Goal: Information Seeking & Learning: Learn about a topic

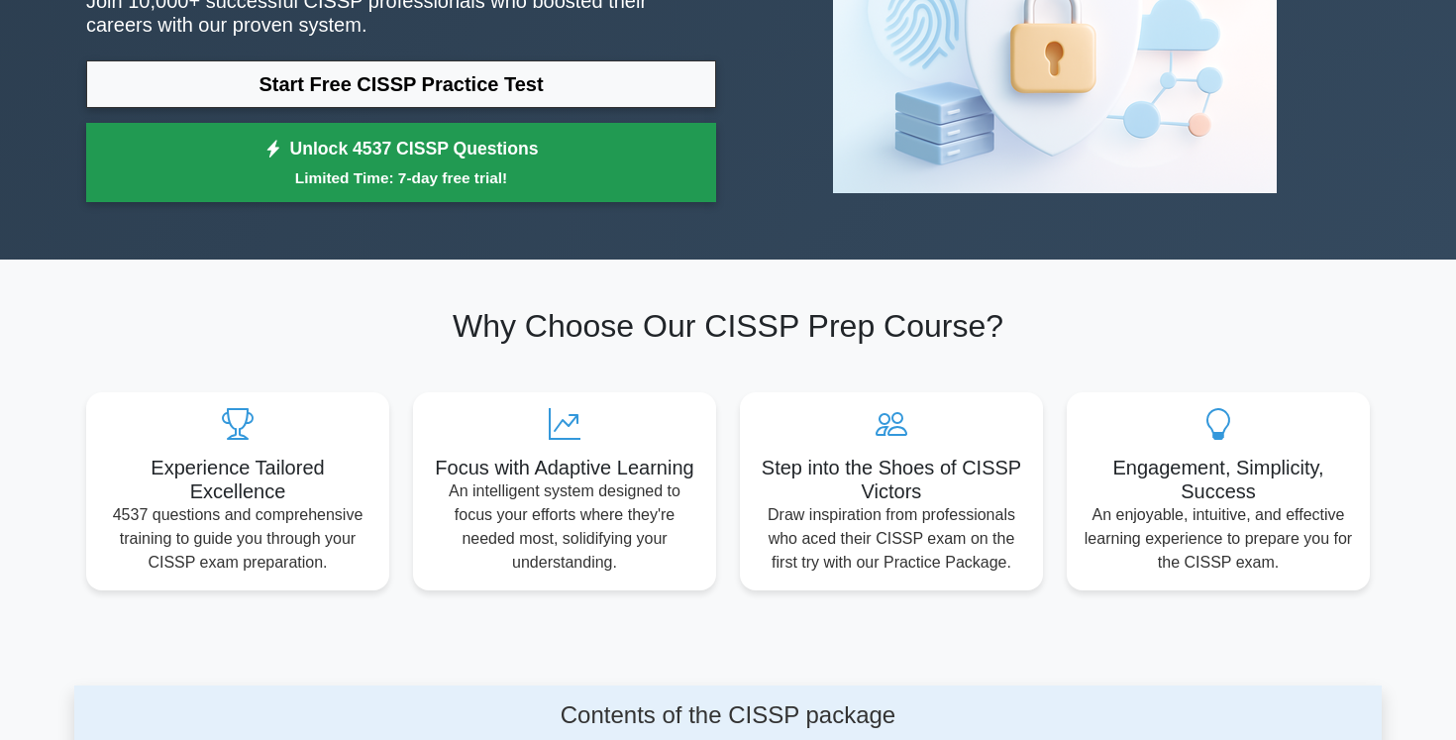
scroll to position [222, 0]
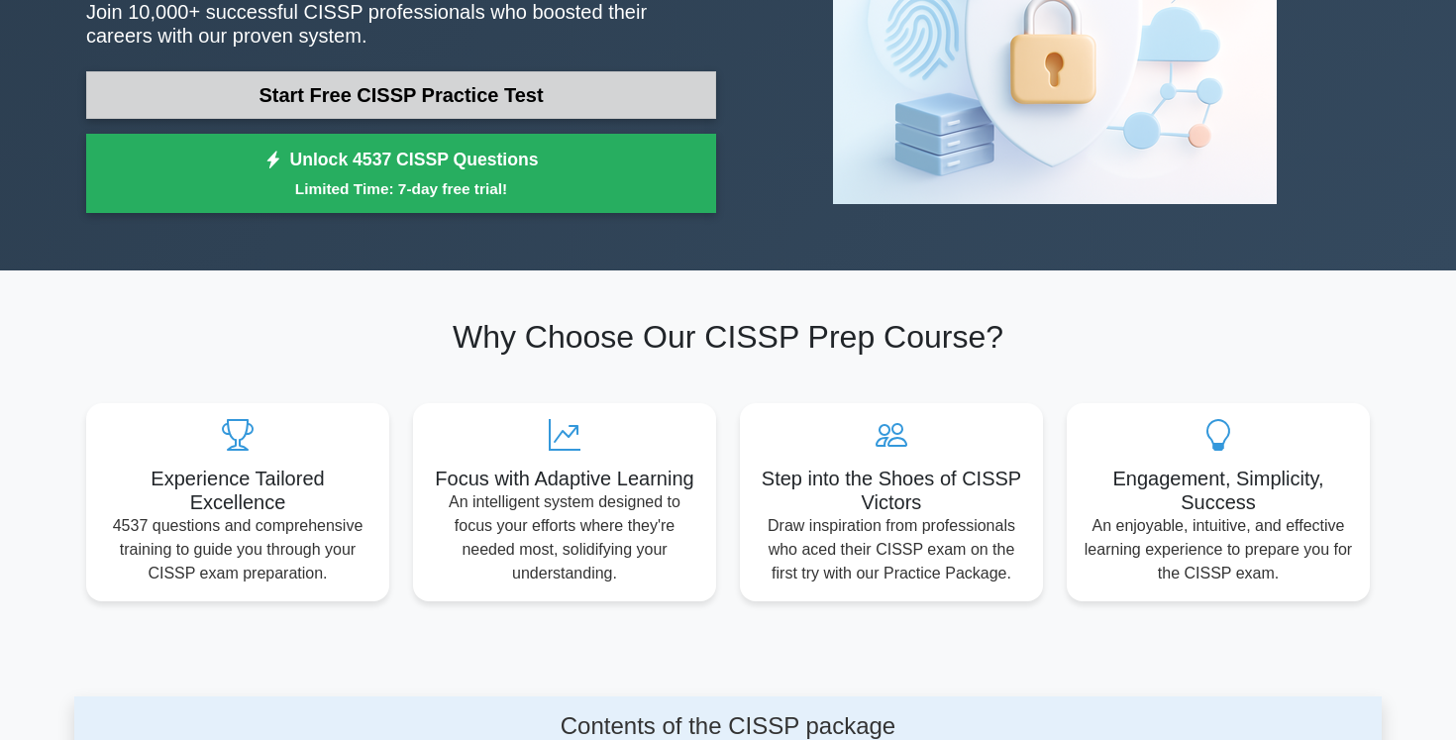
click at [469, 97] on link "Start Free CISSP Practice Test" at bounding box center [401, 95] width 630 height 48
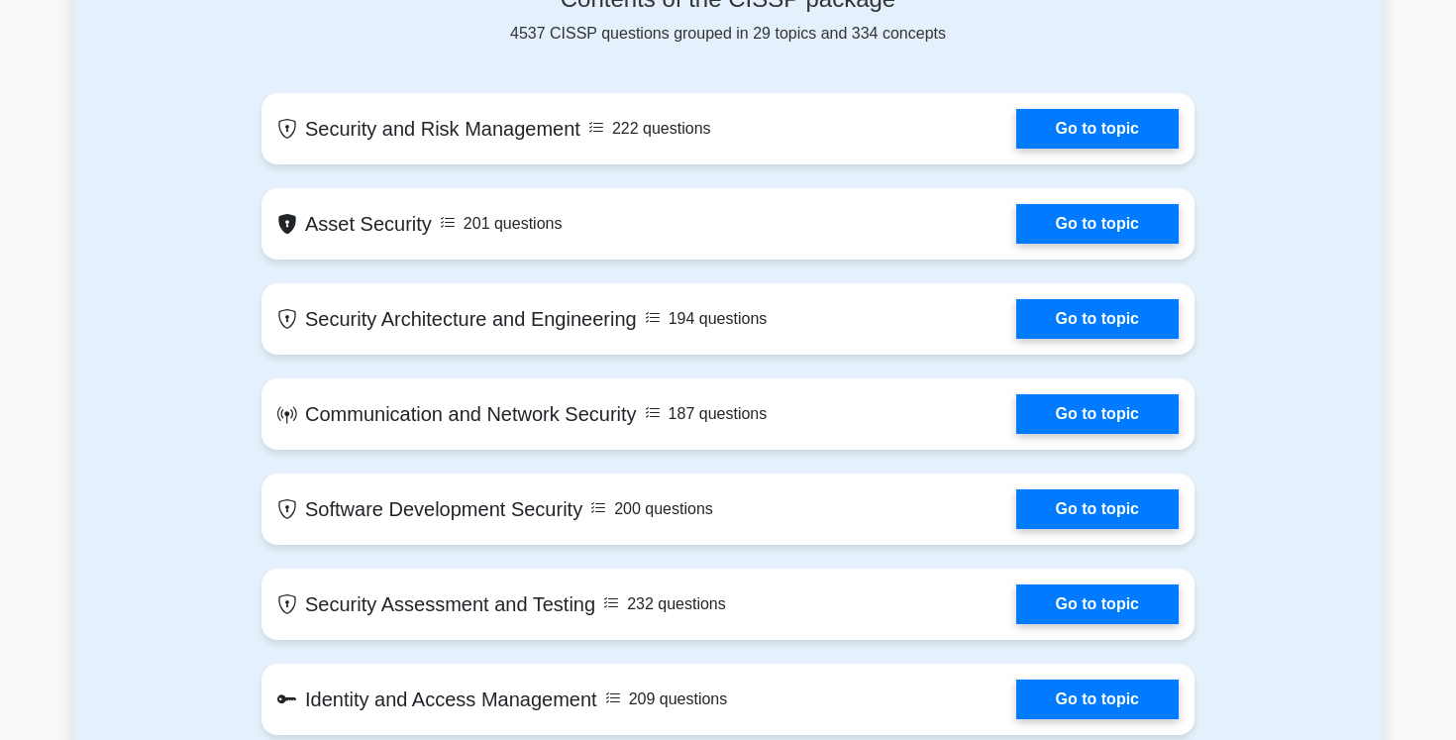
scroll to position [636, 0]
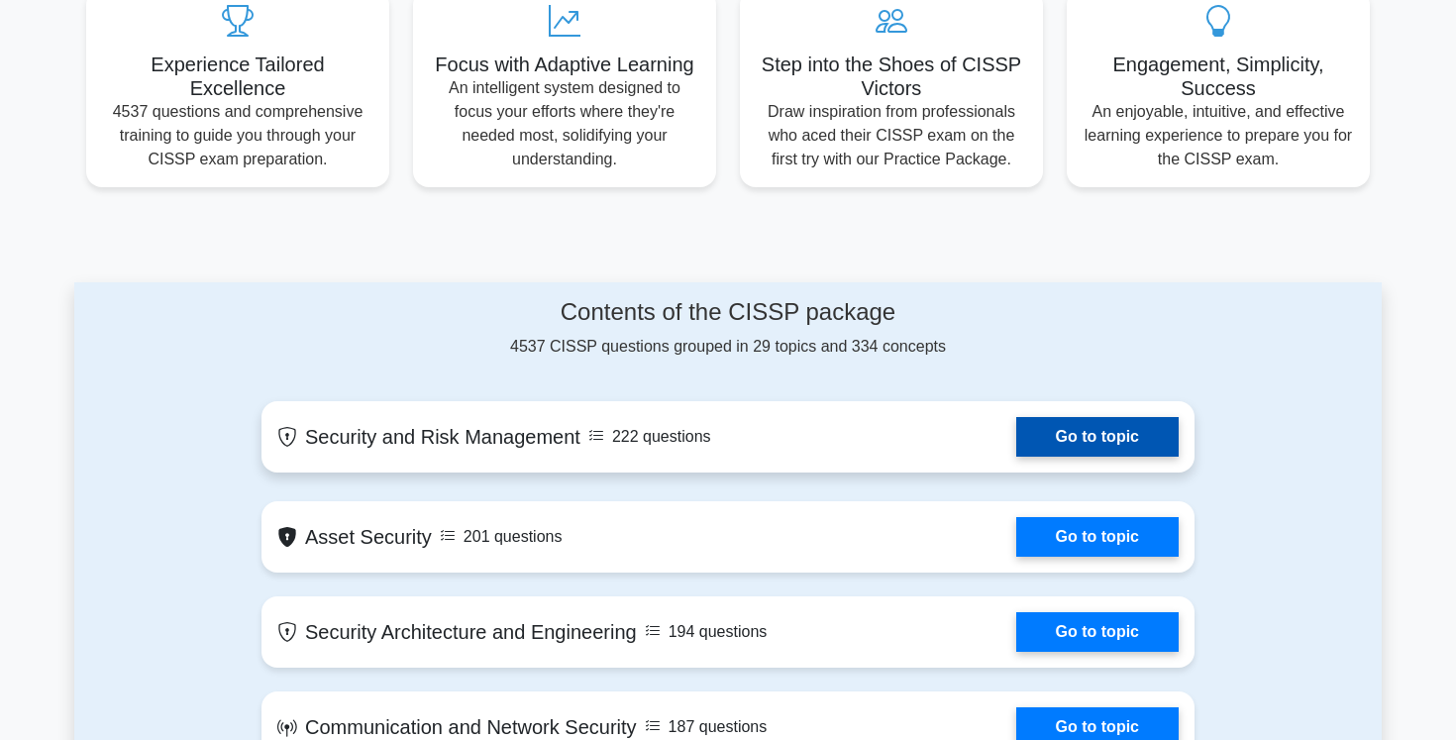
click at [1093, 442] on link "Go to topic" at bounding box center [1097, 437] width 162 height 40
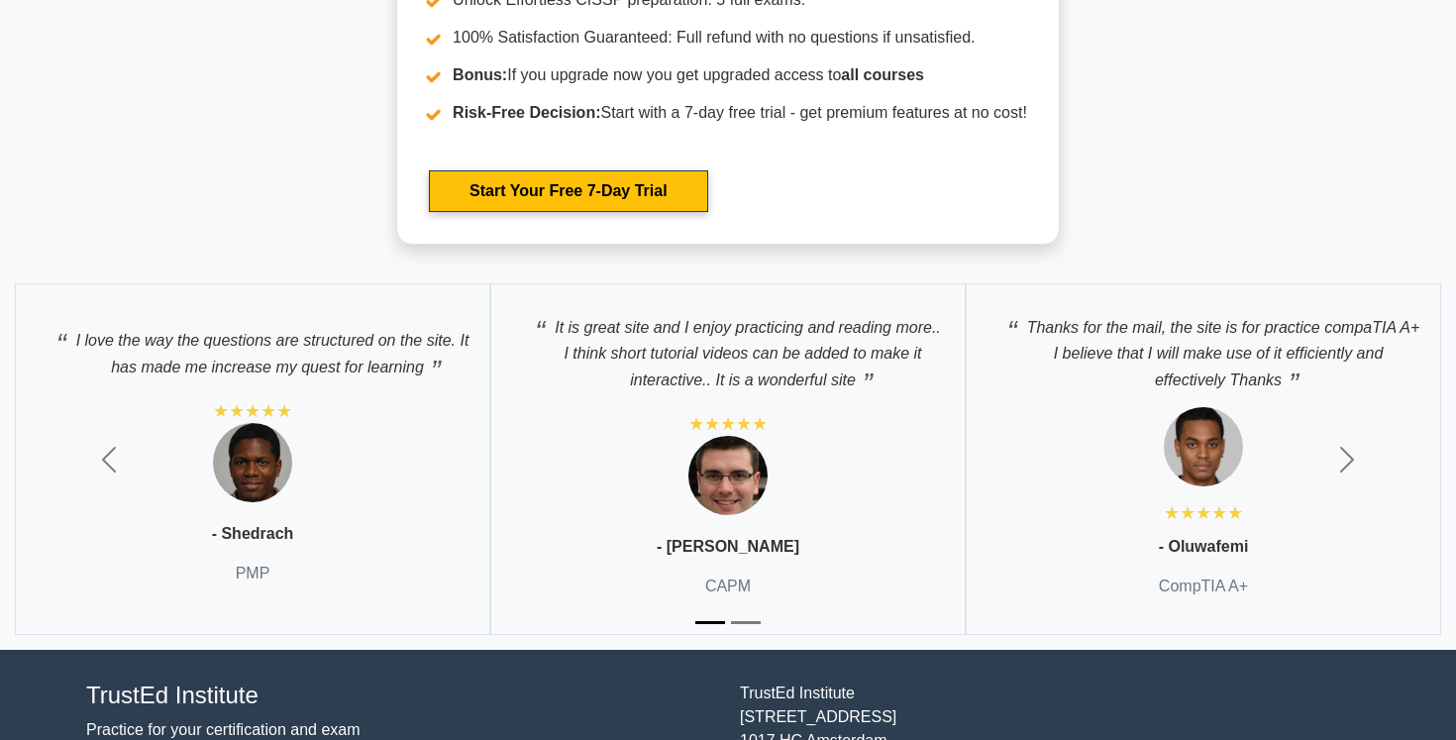
scroll to position [5565, 0]
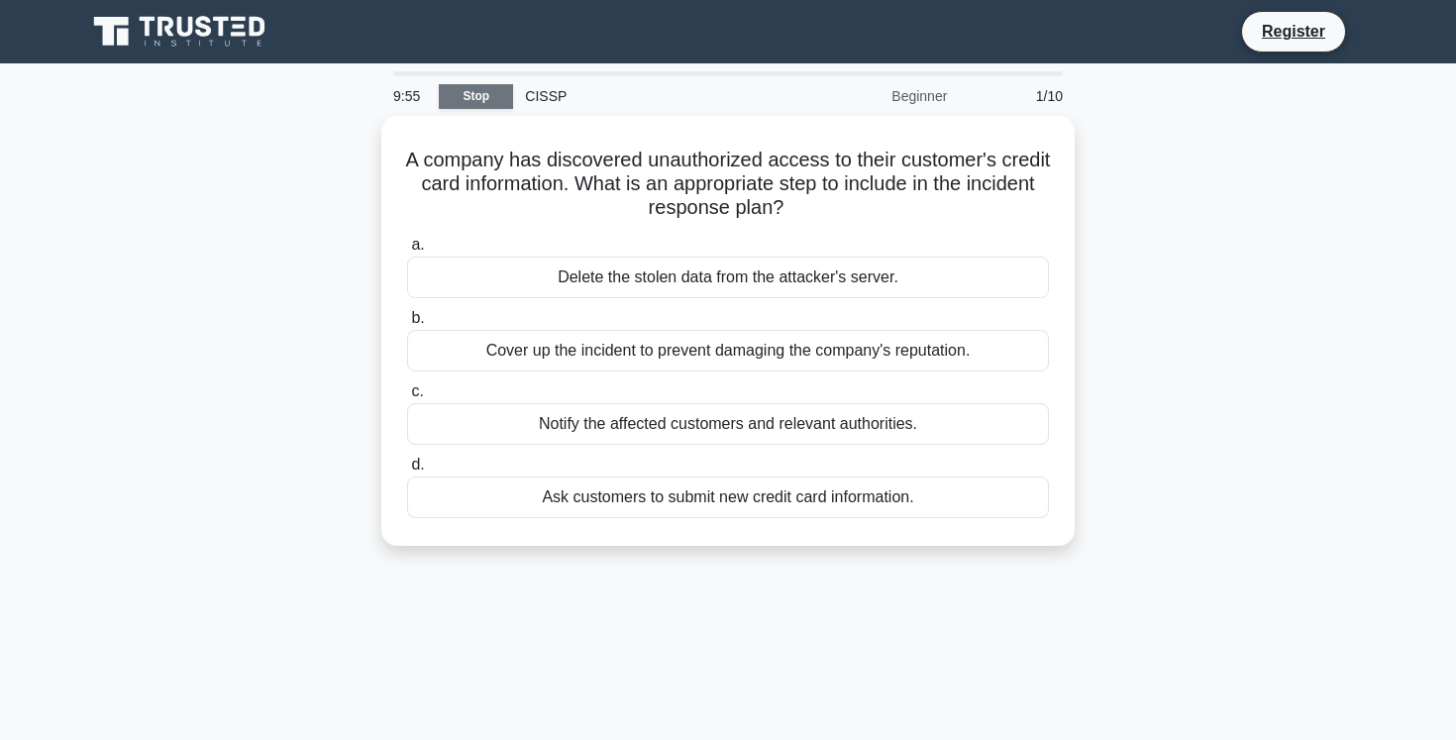
click at [504, 98] on link "Stop" at bounding box center [476, 96] width 74 height 25
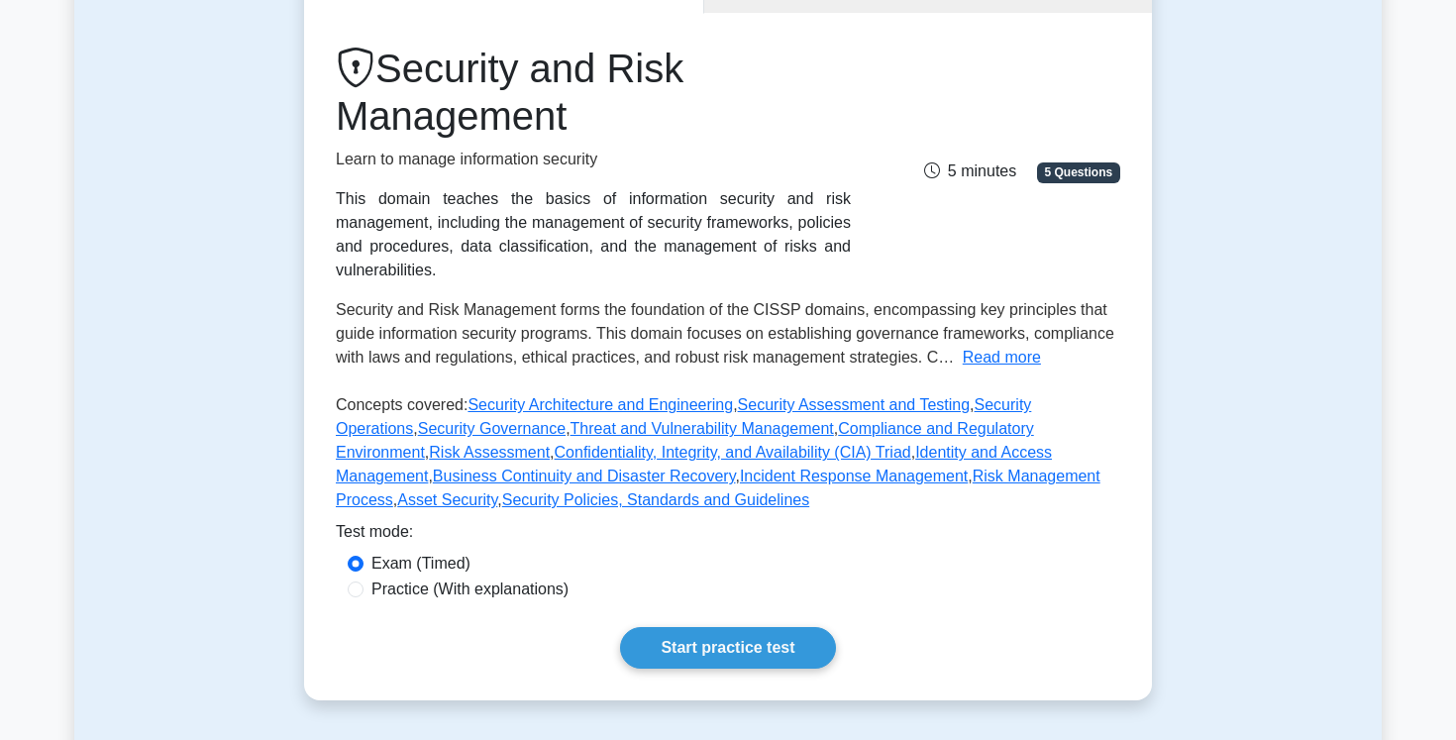
scroll to position [235, 0]
click at [463, 590] on label "Practice (With explanations)" at bounding box center [469, 590] width 197 height 24
click at [363, 590] on input "Practice (With explanations)" at bounding box center [356, 590] width 16 height 16
radio input "true"
click at [711, 648] on link "Start practice test" at bounding box center [727, 649] width 215 height 42
